Goal: Task Accomplishment & Management: Manage account settings

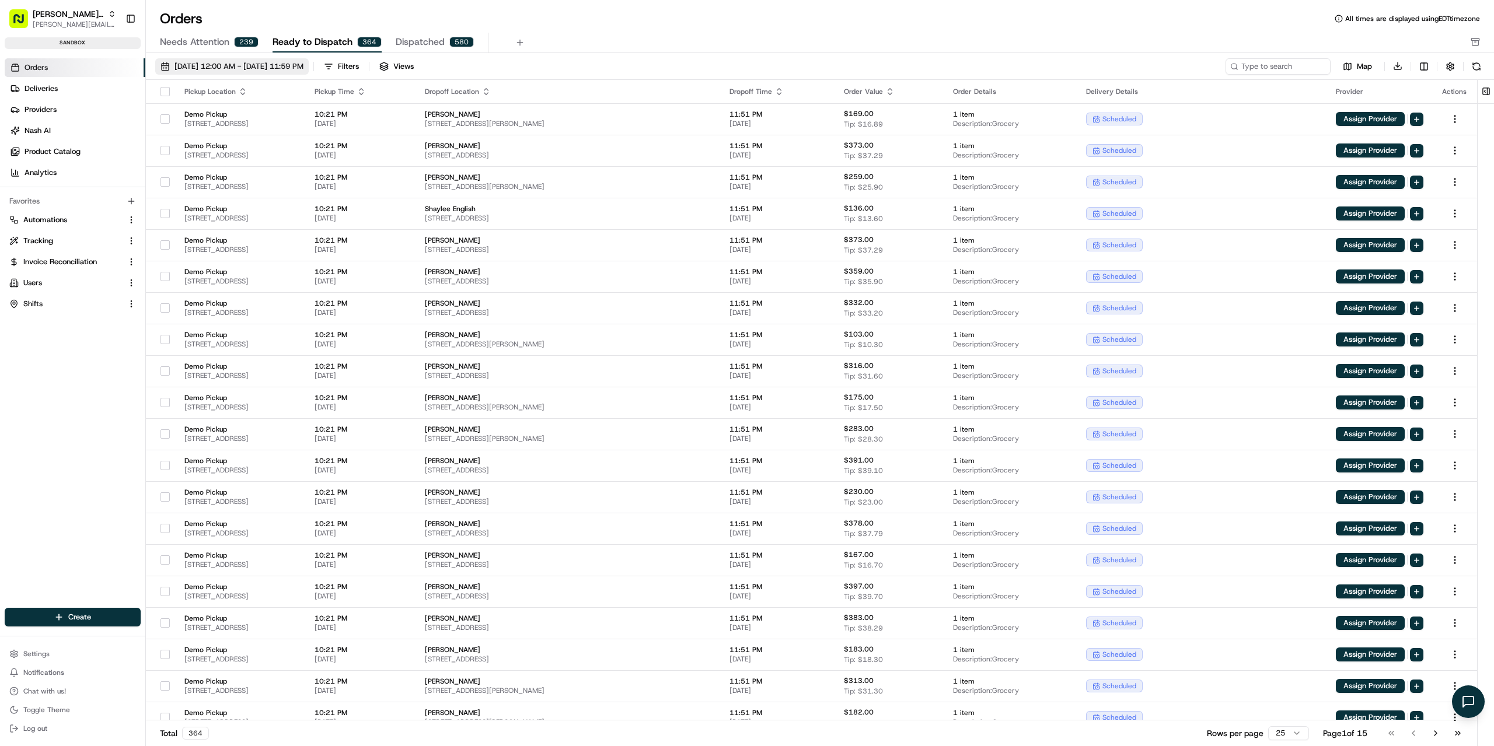
click at [249, 66] on span "[DATE] 12:00 AM - [DATE] 11:59 PM" at bounding box center [238, 66] width 129 height 11
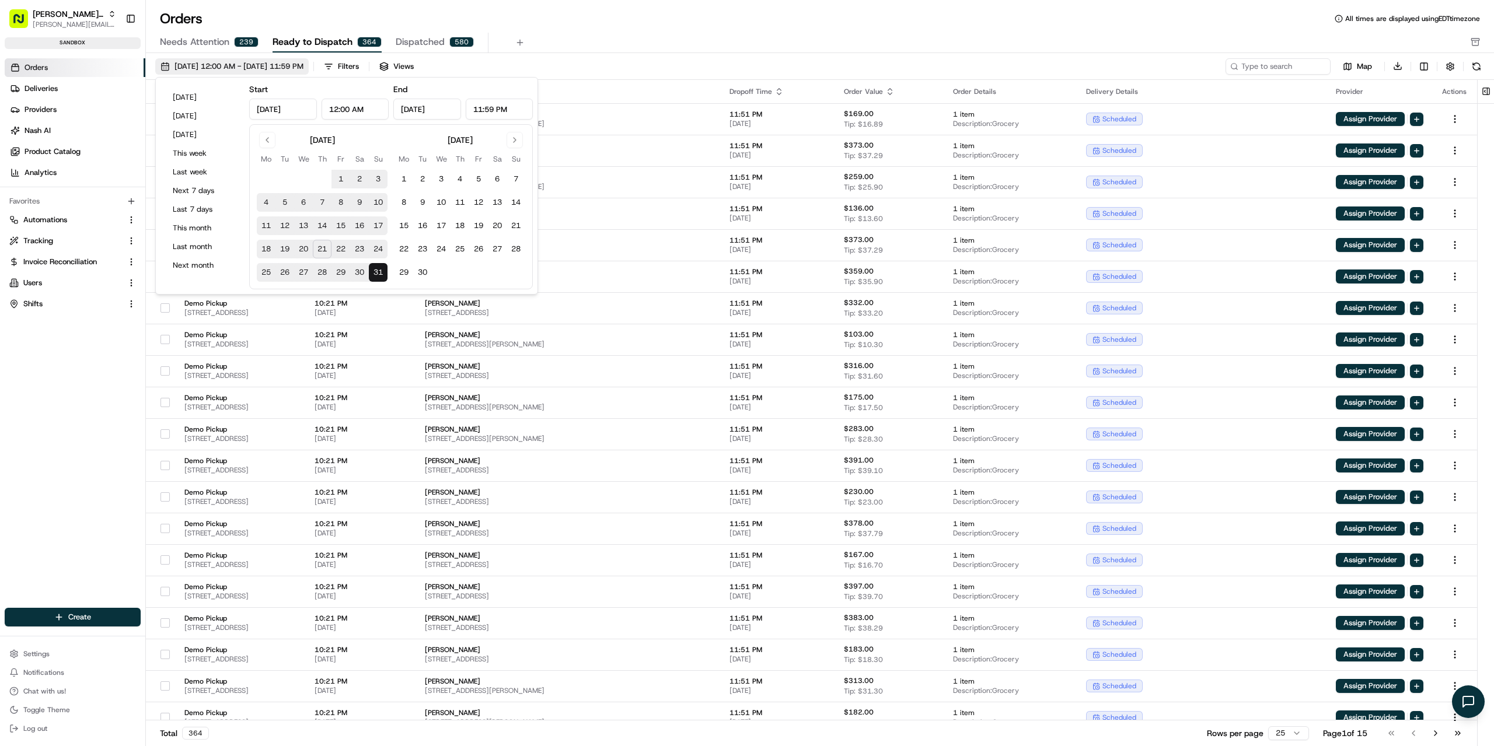
click at [287, 68] on span "[DATE] 12:00 AM - [DATE] 11:59 PM" at bounding box center [238, 66] width 129 height 11
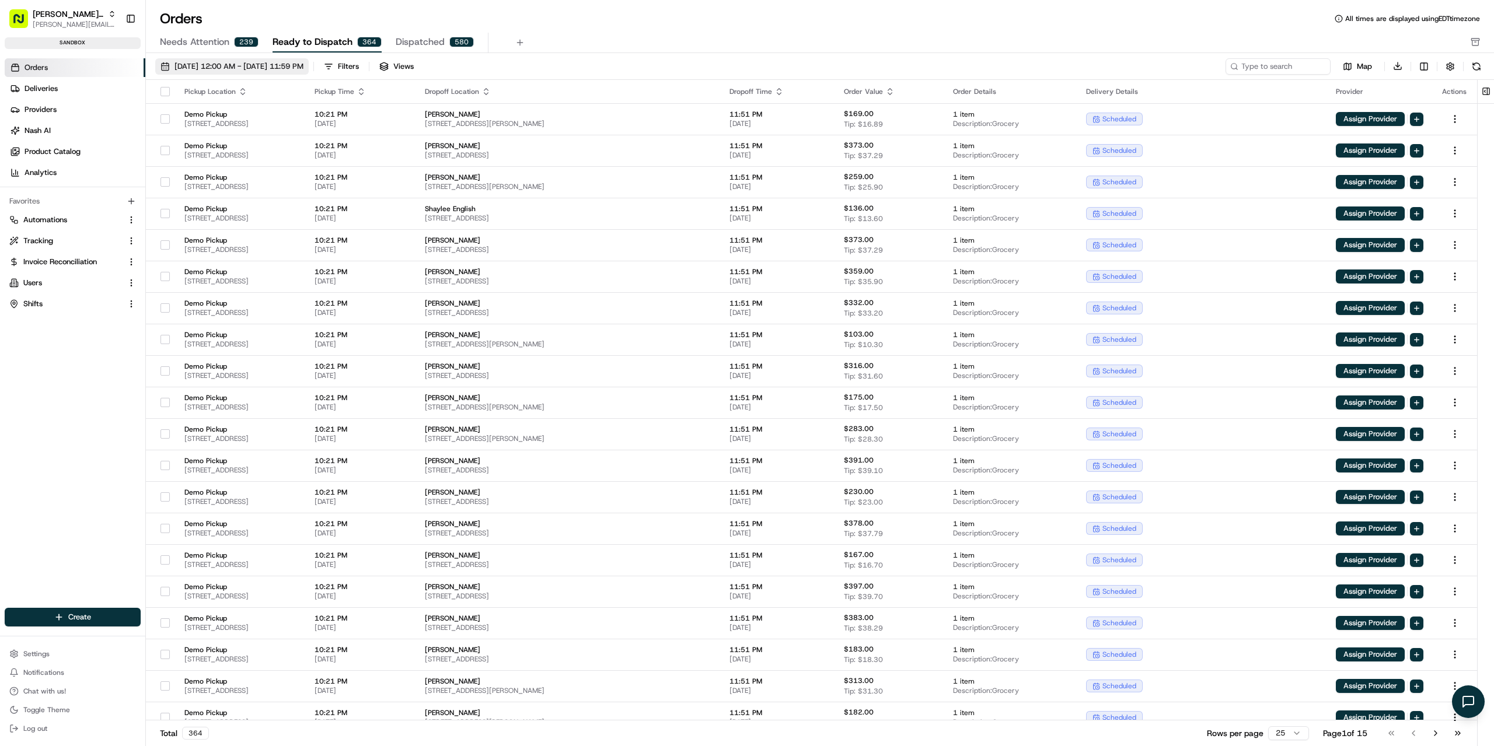
click at [303, 63] on span "[DATE] 12:00 AM - [DATE] 11:59 PM" at bounding box center [238, 66] width 129 height 11
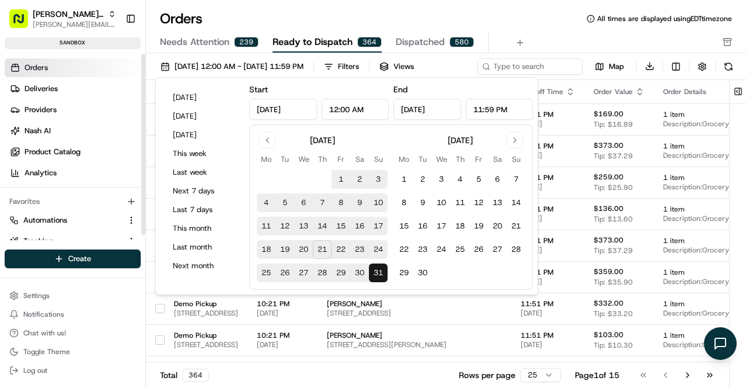
click at [127, 14] on button "Toggle Sidebar" at bounding box center [131, 19] width 20 height 20
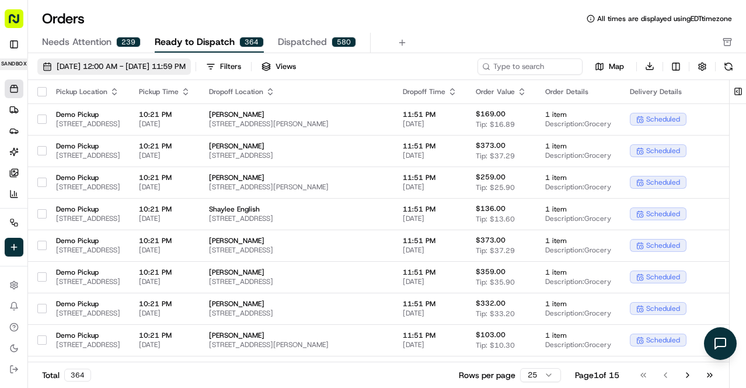
click at [116, 60] on button "[DATE] 12:00 AM - [DATE] 11:59 PM" at bounding box center [113, 66] width 153 height 16
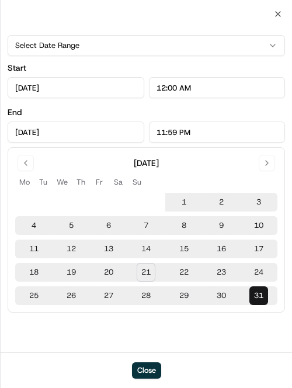
click at [275, 15] on div "Select Date Range Start [DATE] 12:00 AM End [DATE] 11:59 PM [DATE] Mo Tu We Th …" at bounding box center [146, 183] width 291 height 338
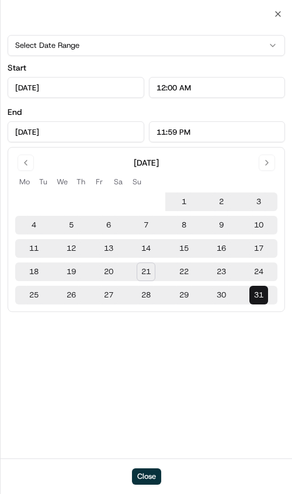
click at [242, 47] on button "Select Date Range" at bounding box center [146, 45] width 277 height 21
click at [250, 44] on button "Select Date Range" at bounding box center [146, 45] width 277 height 21
click at [276, 13] on icon "button" at bounding box center [277, 13] width 9 height 9
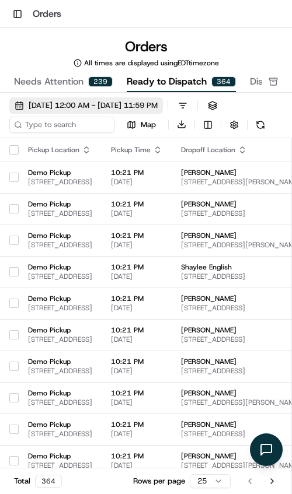
click at [122, 105] on span "[DATE] 12:00 AM - [DATE] 11:59 PM" at bounding box center [93, 105] width 129 height 11
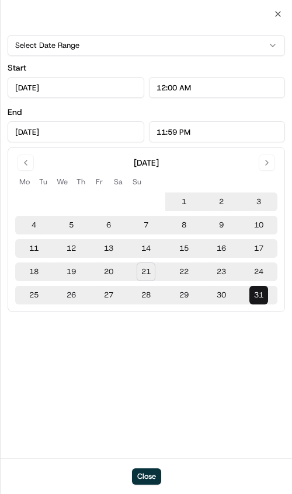
click at [133, 21] on div "Select Date Range Start [DATE] 12:00 AM End [DATE] 11:59 PM [DATE] Mo Tu We Th …" at bounding box center [146, 236] width 291 height 445
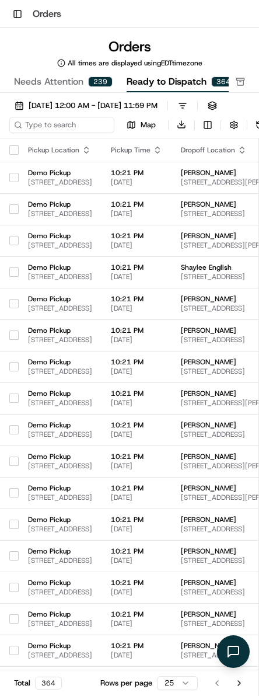
click at [144, 108] on span "[DATE] 12:00 AM - [DATE] 11:59 PM" at bounding box center [93, 105] width 129 height 11
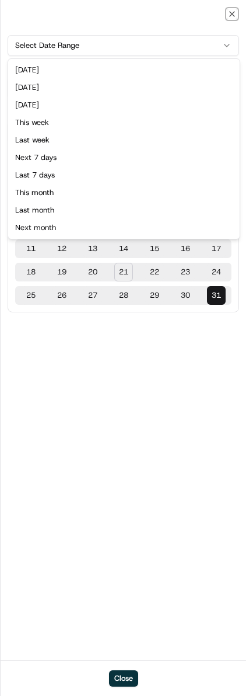
click at [197, 47] on button "Select Date Range" at bounding box center [124, 45] width 232 height 21
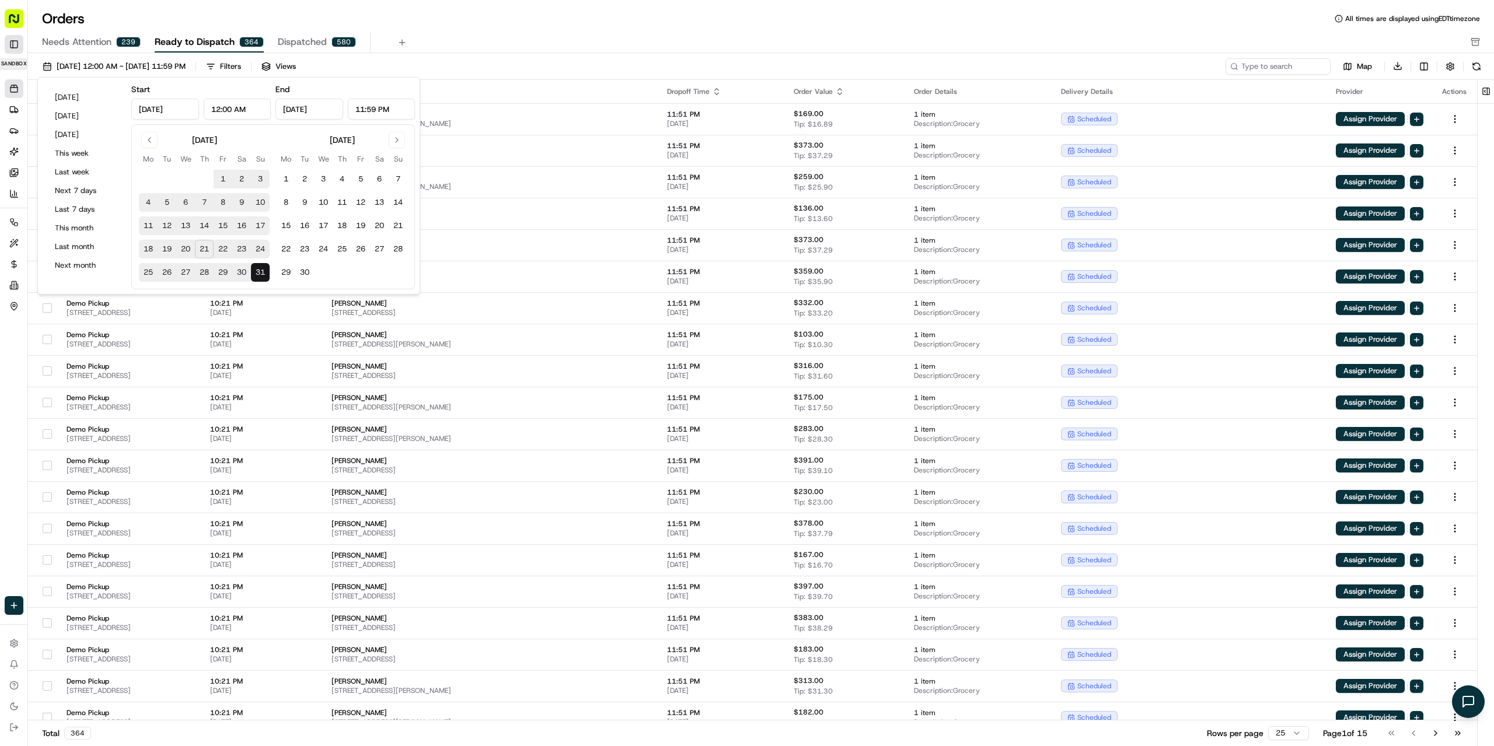
click at [13, 42] on button "Toggle Sidebar" at bounding box center [14, 44] width 19 height 19
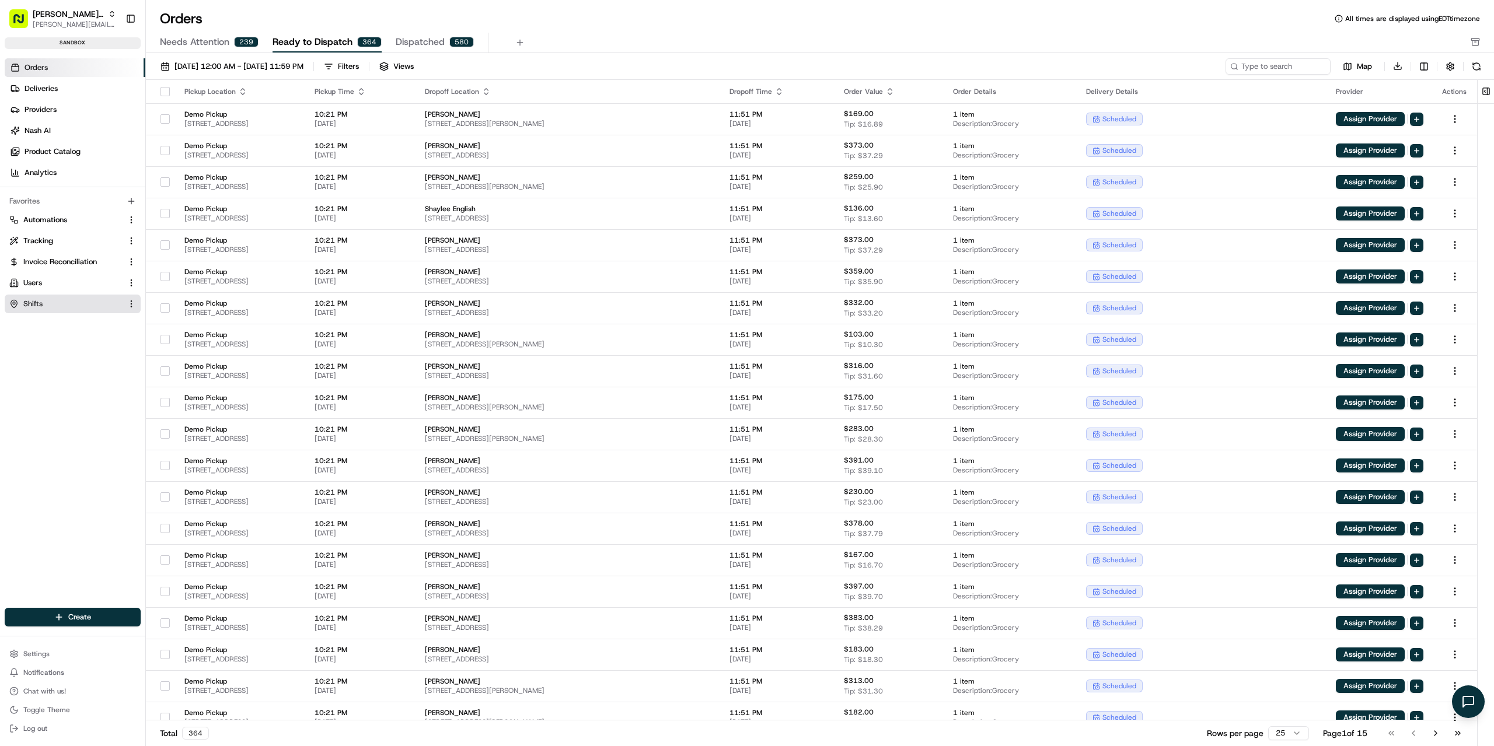
click at [33, 303] on span "Shifts" at bounding box center [32, 304] width 19 height 11
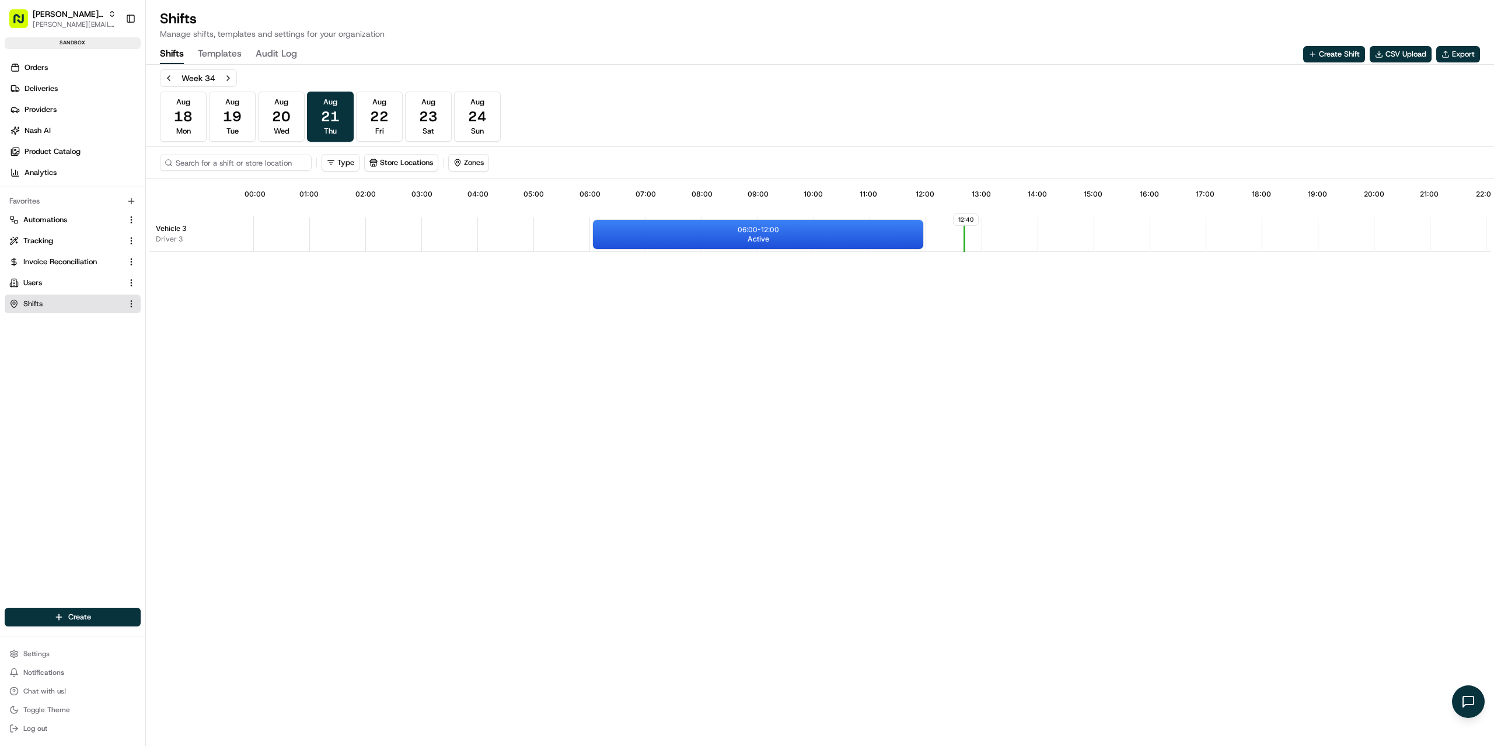
scroll to position [0, 107]
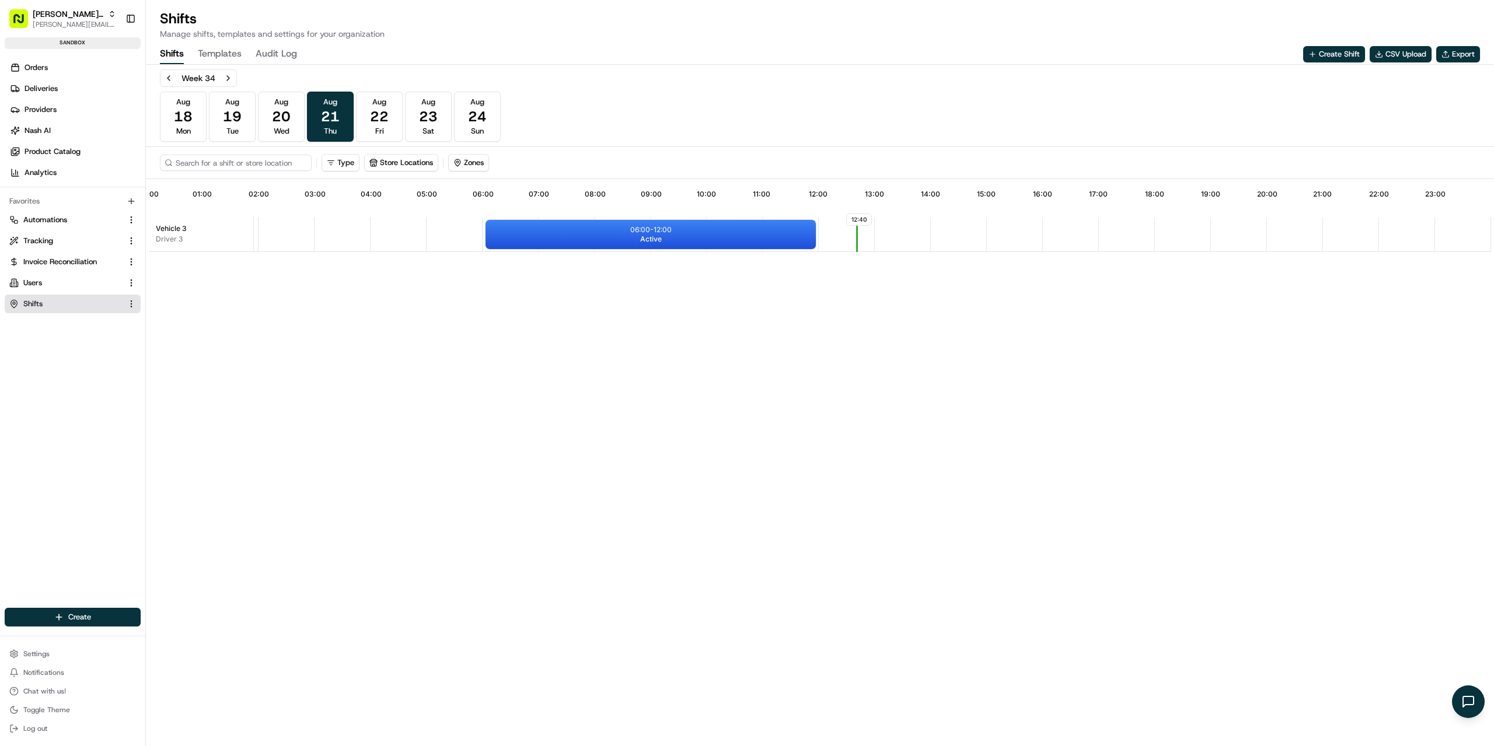
click at [164, 15] on h1 "Shifts" at bounding box center [272, 18] width 225 height 19
copy h1 "Shifts"
click at [269, 32] on p "Manage shifts, templates and settings for your organization" at bounding box center [272, 34] width 225 height 12
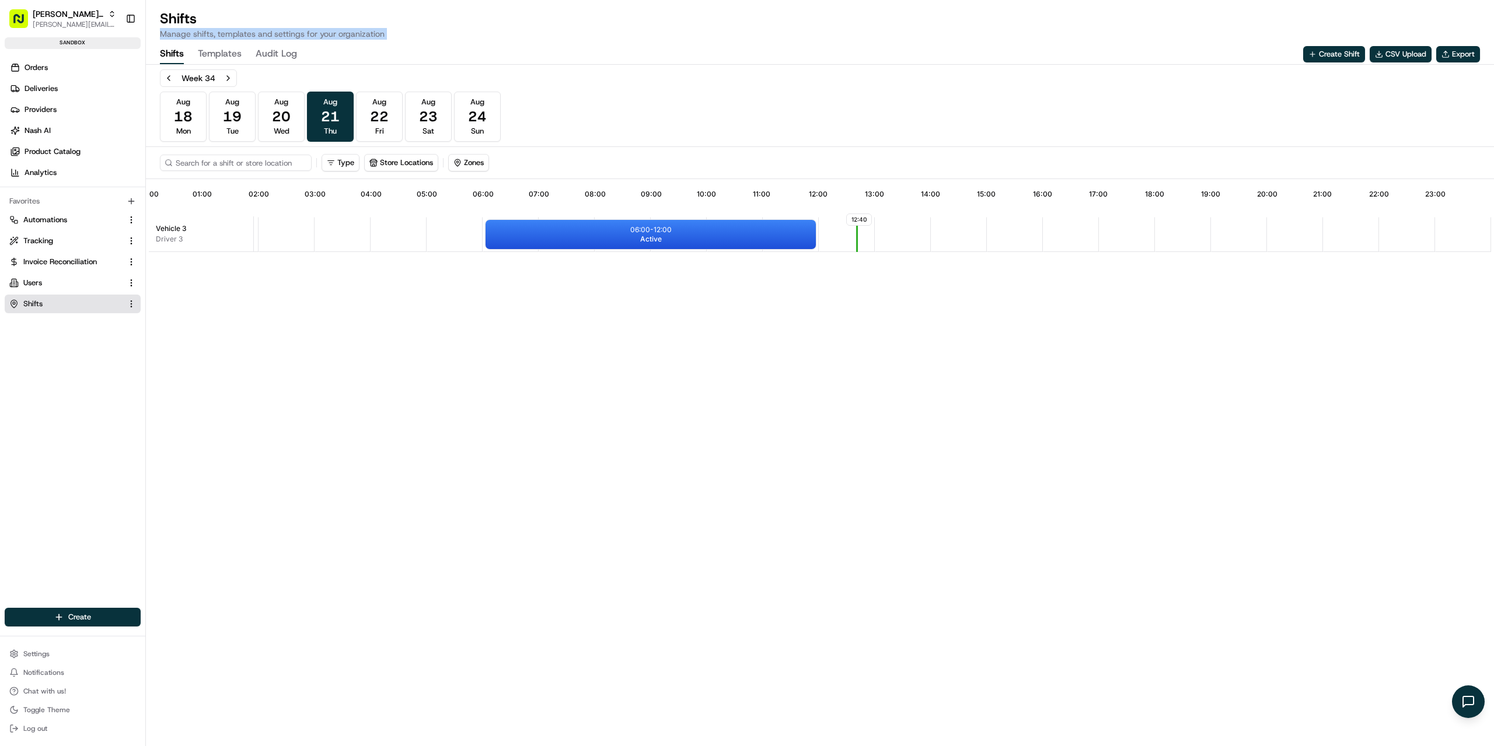
click at [269, 32] on p "Manage shifts, templates and settings for your organization" at bounding box center [272, 34] width 225 height 12
copy p "Manage shifts, templates and settings for your organization"
